Goal: Task Accomplishment & Management: Use online tool/utility

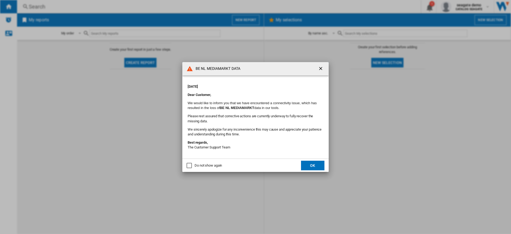
click at [313, 165] on button "OK" at bounding box center [312, 166] width 23 height 10
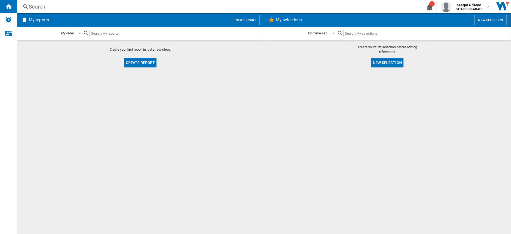
click at [336, 110] on div at bounding box center [387, 151] width 236 height 159
click at [242, 22] on button "New report" at bounding box center [245, 20] width 27 height 10
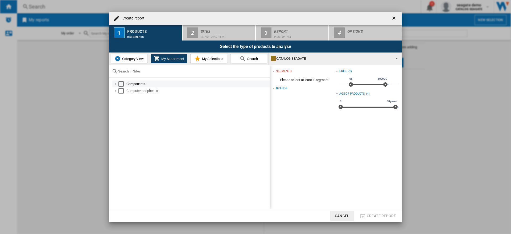
click at [117, 84] on div at bounding box center [115, 83] width 5 height 5
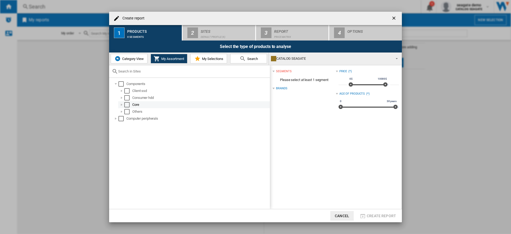
click at [128, 106] on div "Select" at bounding box center [126, 104] width 5 height 5
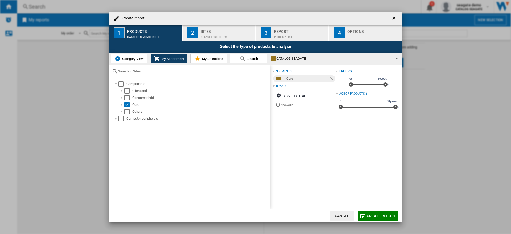
click at [378, 215] on span "Create report" at bounding box center [381, 215] width 29 height 4
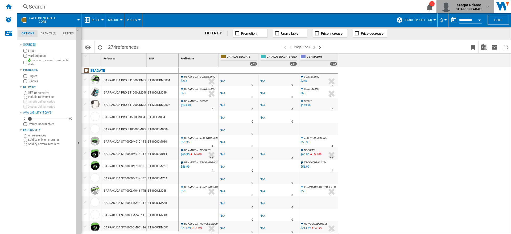
click at [480, 4] on span "seagate demo" at bounding box center [469, 4] width 27 height 5
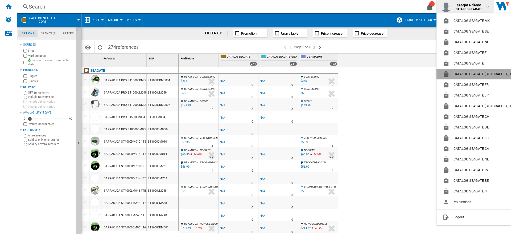
click at [478, 74] on button "CATALOG SEAGATE [GEOGRAPHIC_DATA]" at bounding box center [482, 74] width 90 height 11
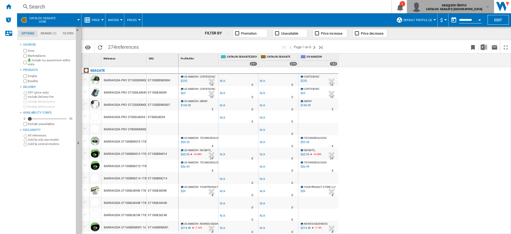
click at [483, 8] on div "seagate demo CATALOG SEAGATE US" at bounding box center [455, 6] width 62 height 9
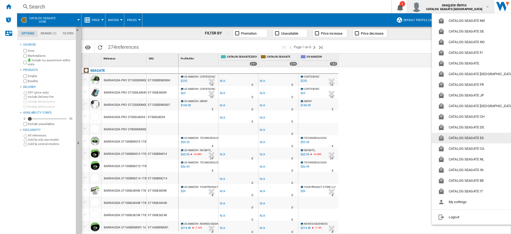
click at [471, 137] on button "CATALOG SEAGATE ES" at bounding box center [477, 138] width 90 height 11
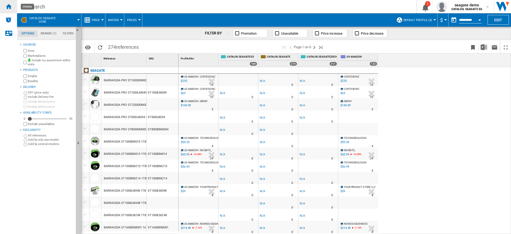
click at [9, 7] on ng-md-icon "Home" at bounding box center [8, 6] width 6 height 6
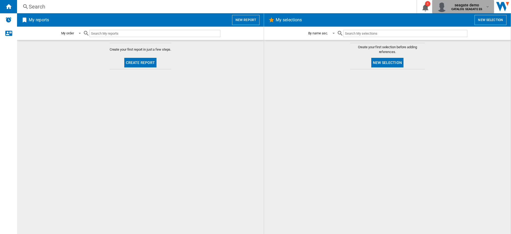
click at [474, 5] on span "seagate demo" at bounding box center [466, 4] width 31 height 5
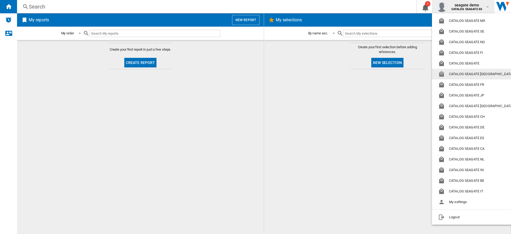
click at [479, 75] on button "CATALOG SEAGATE [GEOGRAPHIC_DATA]" at bounding box center [477, 74] width 90 height 11
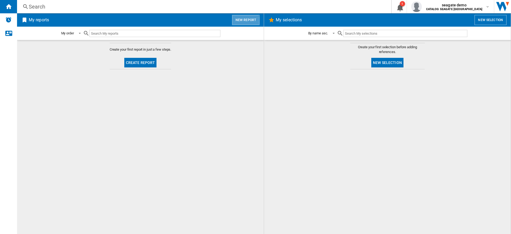
click at [241, 21] on button "New report" at bounding box center [245, 20] width 27 height 10
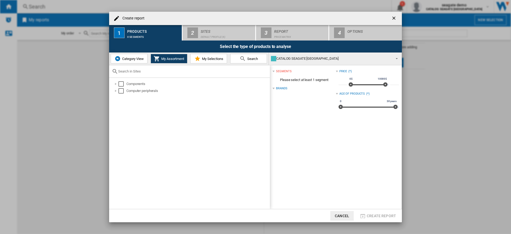
click at [393, 16] on ng-md-icon "getI18NText('BUTTONS.CLOSE_DIALOG')" at bounding box center [394, 18] width 6 height 6
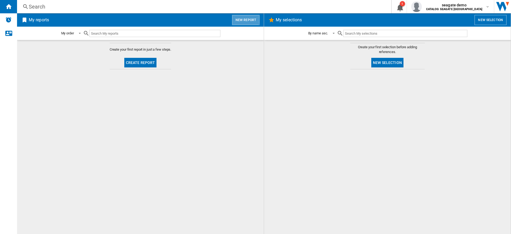
click at [245, 19] on button "New report" at bounding box center [245, 20] width 27 height 10
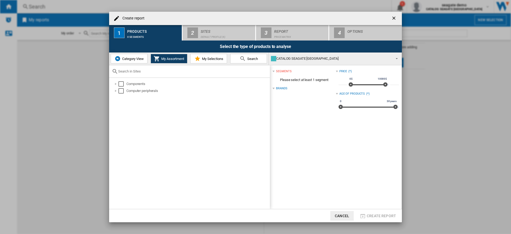
click at [394, 18] on ng-md-icon "getI18NText('BUTTONS.CLOSE_DIALOG')" at bounding box center [394, 18] width 6 height 6
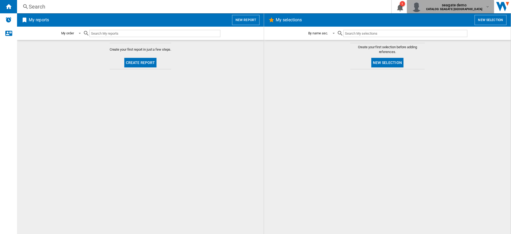
click at [477, 9] on b "CATALOG SEAGATE [GEOGRAPHIC_DATA]" at bounding box center [454, 8] width 56 height 3
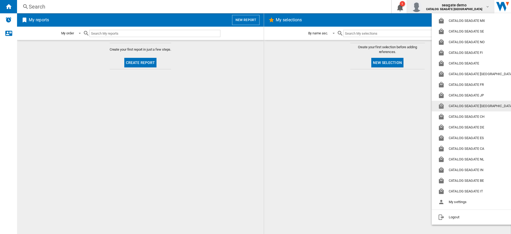
click at [479, 108] on button "CATALOG SEAGATE [GEOGRAPHIC_DATA]" at bounding box center [477, 106] width 90 height 11
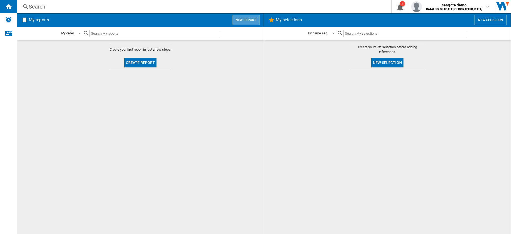
click at [245, 19] on button "New report" at bounding box center [245, 20] width 27 height 10
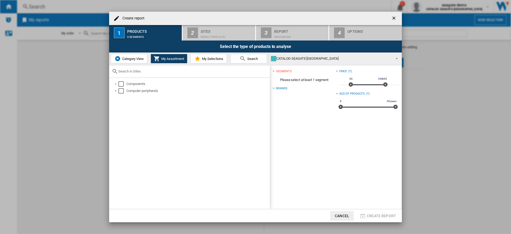
click at [395, 20] on ng-md-icon "getI18NText('BUTTONS.CLOSE_DIALOG')" at bounding box center [394, 18] width 6 height 6
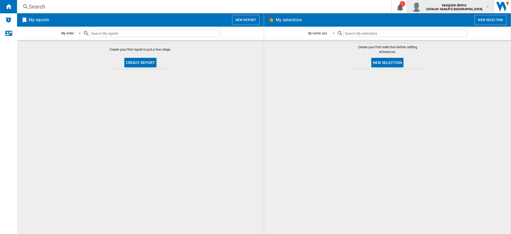
click at [479, 9] on b "CATALOG SEAGATE [GEOGRAPHIC_DATA]" at bounding box center [454, 8] width 56 height 3
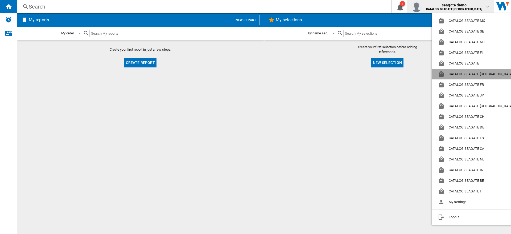
click at [480, 75] on button "CATALOG SEAGATE [GEOGRAPHIC_DATA]" at bounding box center [477, 74] width 90 height 11
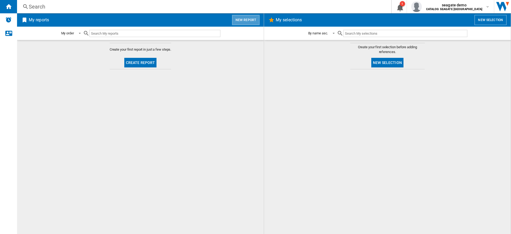
click at [247, 22] on button "New report" at bounding box center [245, 20] width 27 height 10
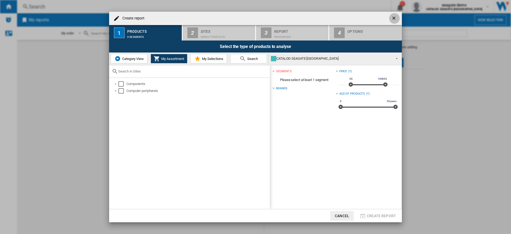
click at [394, 20] on ng-md-icon "getI18NText('BUTTONS.CLOSE_DIALOG')" at bounding box center [394, 18] width 6 height 6
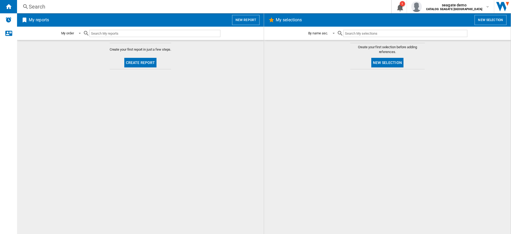
click at [242, 22] on button "New report" at bounding box center [245, 20] width 27 height 10
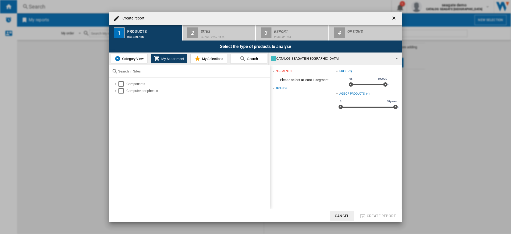
click at [396, 20] on ng-md-icon "getI18NText('BUTTONS.CLOSE_DIALOG')" at bounding box center [394, 18] width 6 height 6
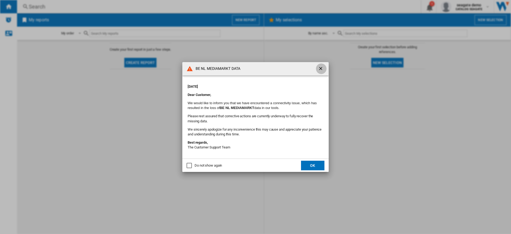
click at [322, 67] on ng-md-icon "getI18NText('BUTTONS.CLOSE_DIALOG')" at bounding box center [321, 69] width 6 height 6
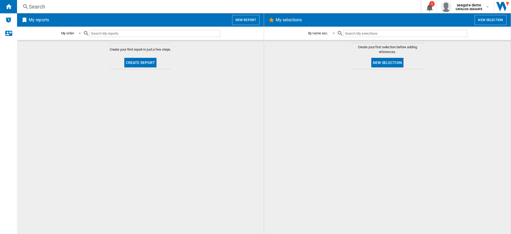
click at [241, 14] on div "My reports New report" at bounding box center [140, 19] width 247 height 13
click at [246, 20] on button "New report" at bounding box center [245, 20] width 27 height 10
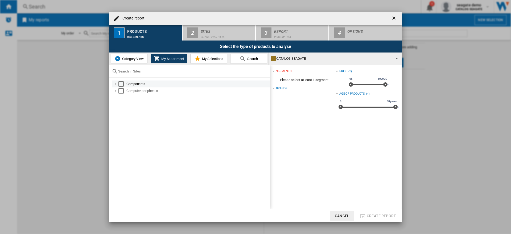
click at [115, 85] on div at bounding box center [115, 83] width 5 height 5
click at [395, 17] on ng-md-icon "getI18NText('BUTTONS.CLOSE_DIALOG')" at bounding box center [394, 18] width 6 height 6
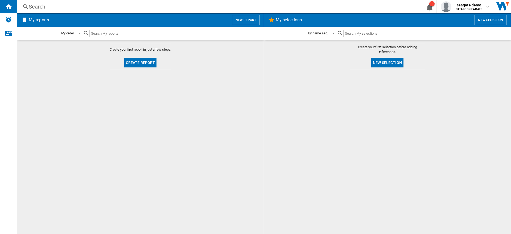
click at [446, 86] on div at bounding box center [387, 151] width 236 height 159
click at [296, 119] on div at bounding box center [387, 151] width 236 height 159
click at [328, 157] on div at bounding box center [387, 151] width 236 height 159
